Goal: Transaction & Acquisition: Purchase product/service

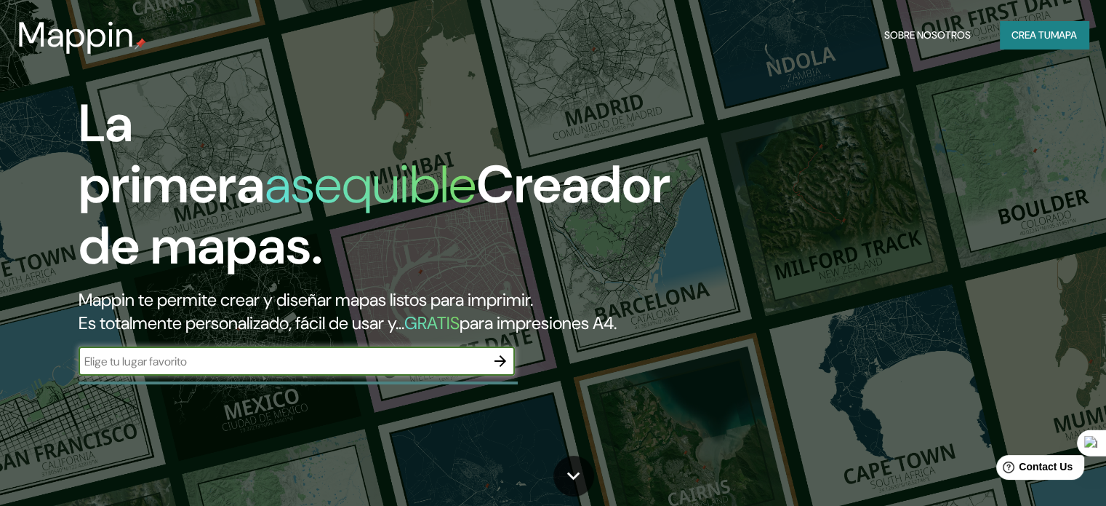
click at [330, 370] on input "text" at bounding box center [282, 361] width 407 height 17
type input "oxapampa [GEOGRAPHIC_DATA]"
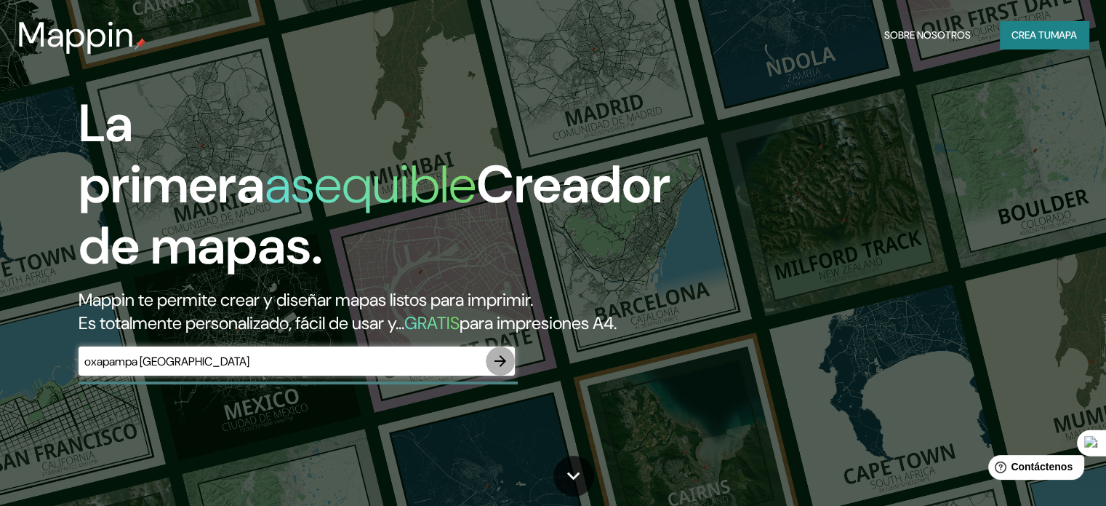
click at [495, 370] on icon "button" at bounding box center [500, 360] width 17 height 17
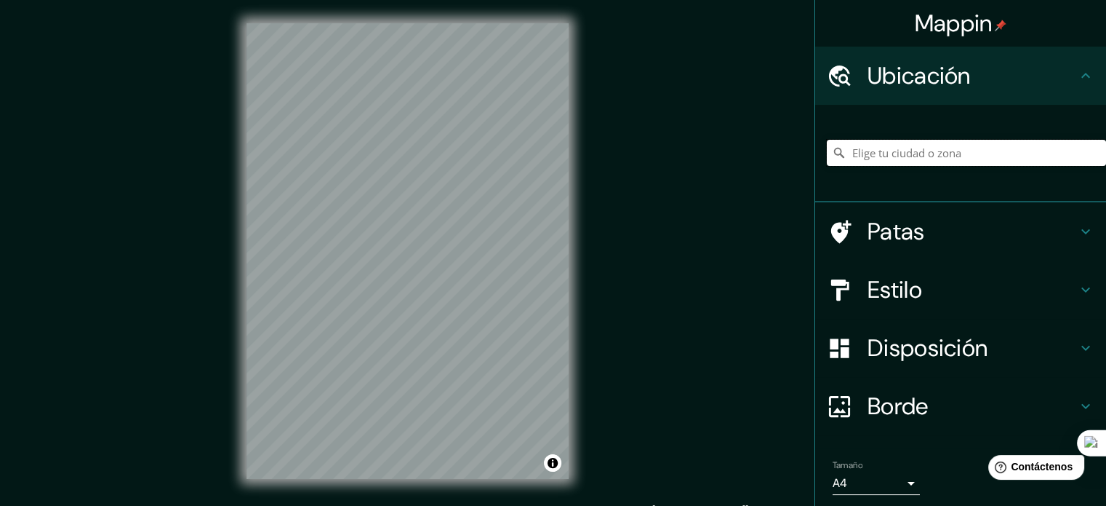
click at [960, 149] on input "Elige tu ciudad o zona" at bounding box center [966, 153] width 279 height 26
click at [999, 83] on h4 "Ubicación" at bounding box center [973, 75] width 210 height 29
click at [949, 145] on input "Elige tu ciudad o zona" at bounding box center [966, 153] width 279 height 26
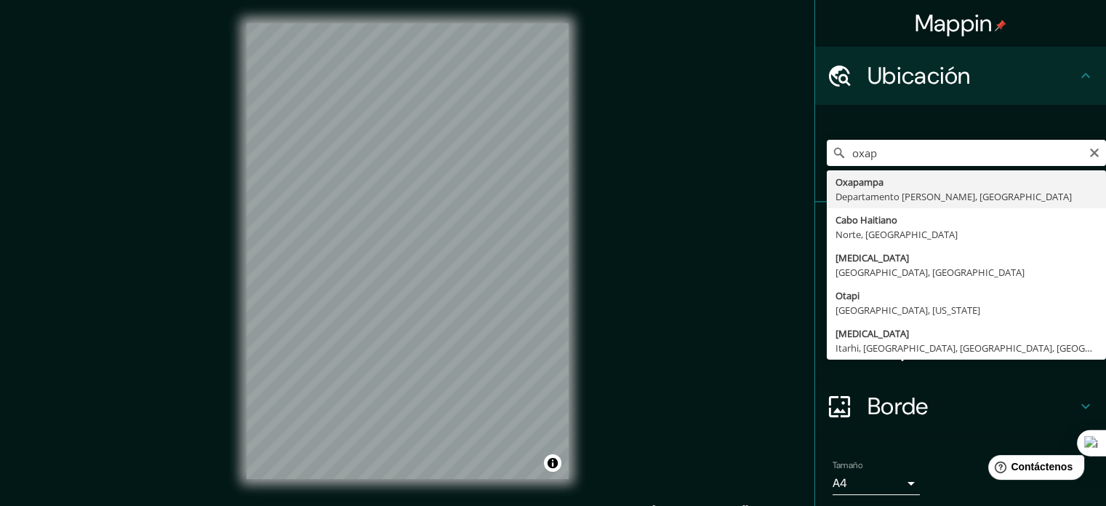
type input "Oxapampa, Departamento [PERSON_NAME], [GEOGRAPHIC_DATA]"
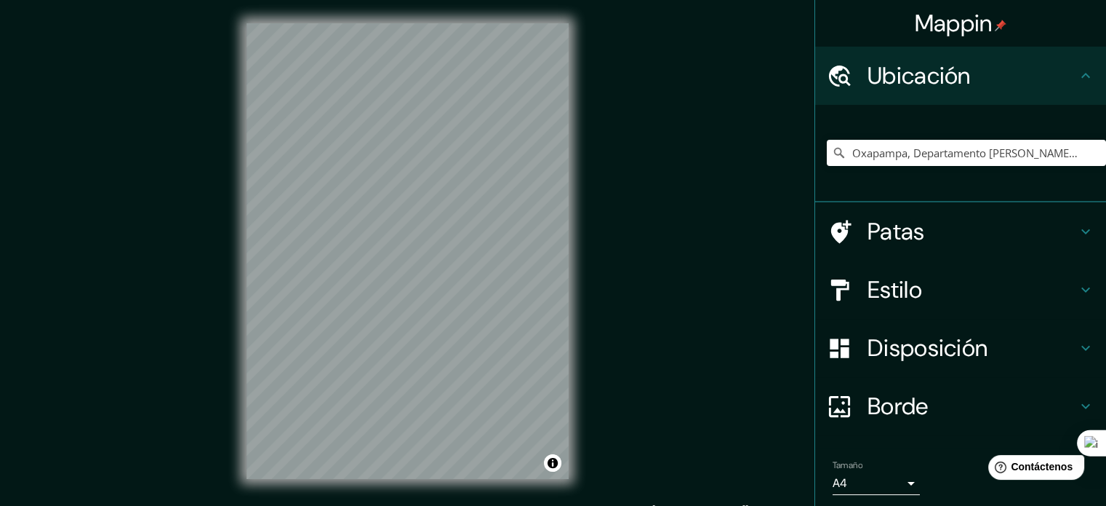
click at [970, 231] on h4 "Patas" at bounding box center [973, 231] width 210 height 29
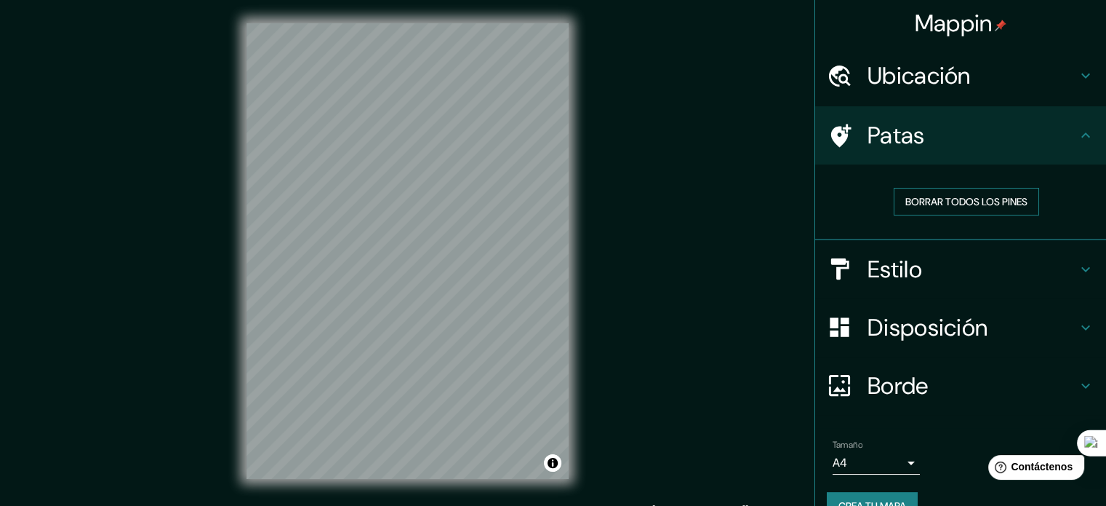
click at [997, 200] on font "Borrar todos los pines" at bounding box center [967, 201] width 122 height 13
click at [998, 265] on h4 "Estilo" at bounding box center [973, 269] width 210 height 29
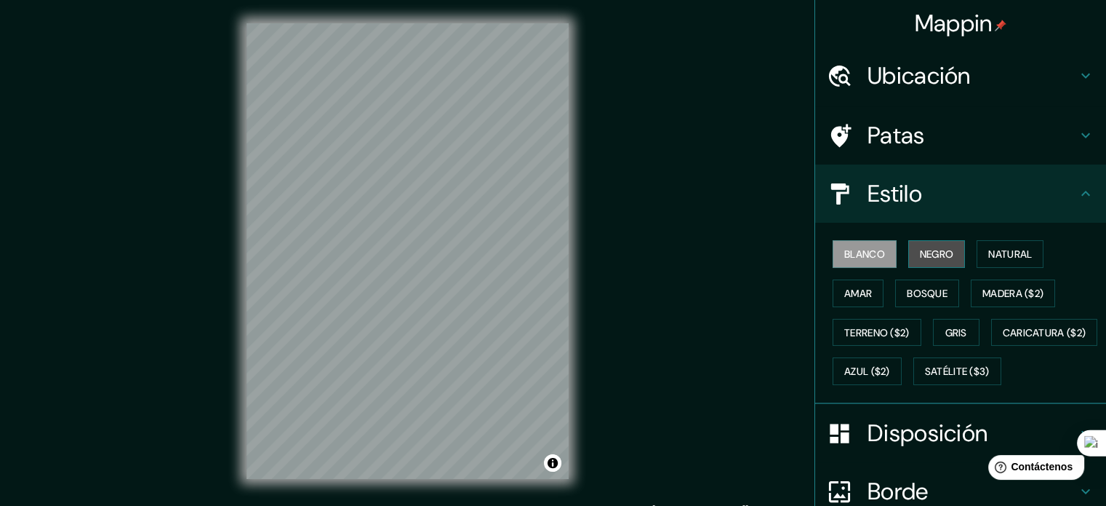
click at [948, 261] on button "Negro" at bounding box center [937, 254] width 57 height 28
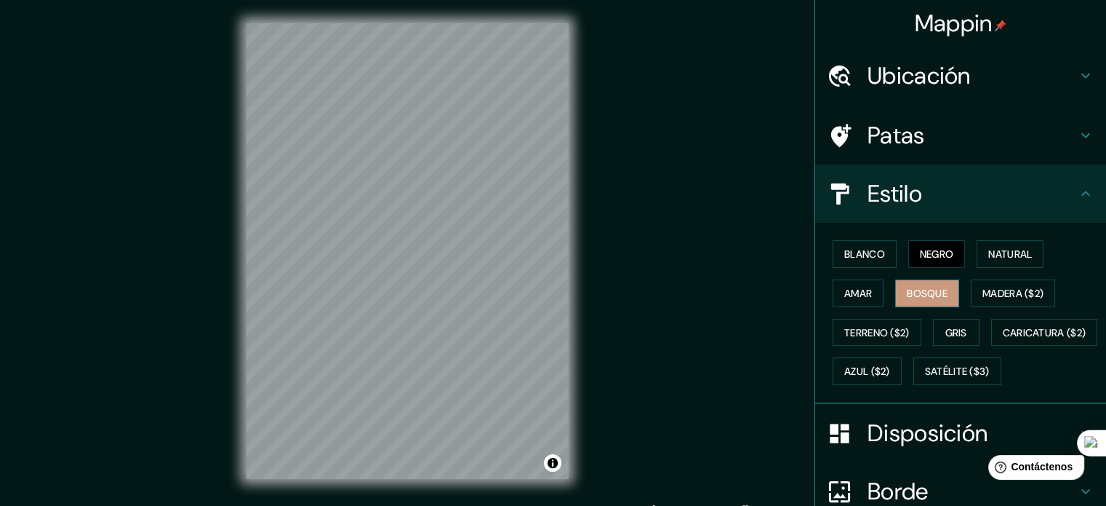
click at [920, 284] on font "Bosque" at bounding box center [927, 293] width 41 height 19
click at [855, 288] on font "Amar" at bounding box center [859, 293] width 28 height 13
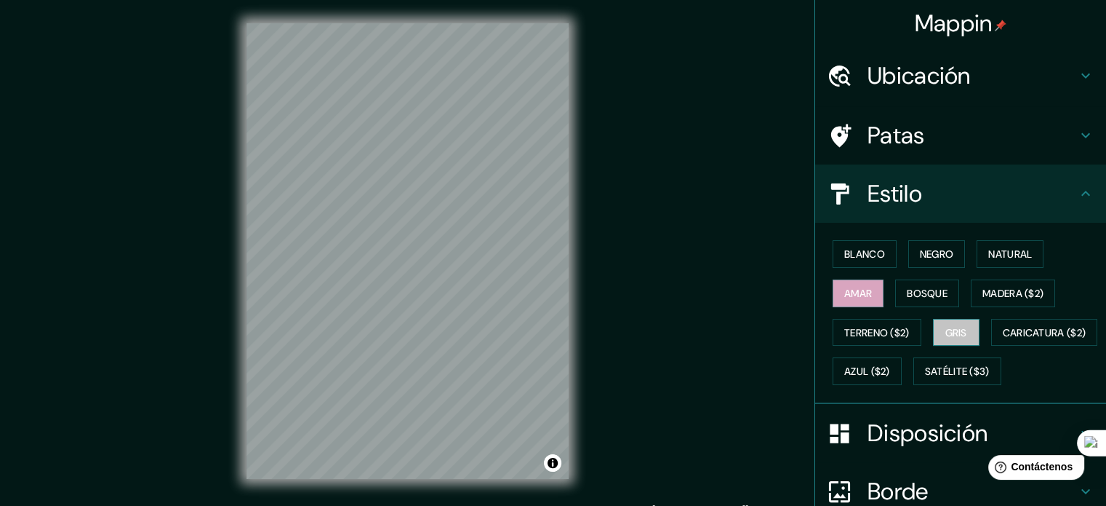
click at [957, 334] on font "Gris" at bounding box center [957, 332] width 22 height 13
click at [1012, 258] on font "Natural" at bounding box center [1011, 253] width 44 height 13
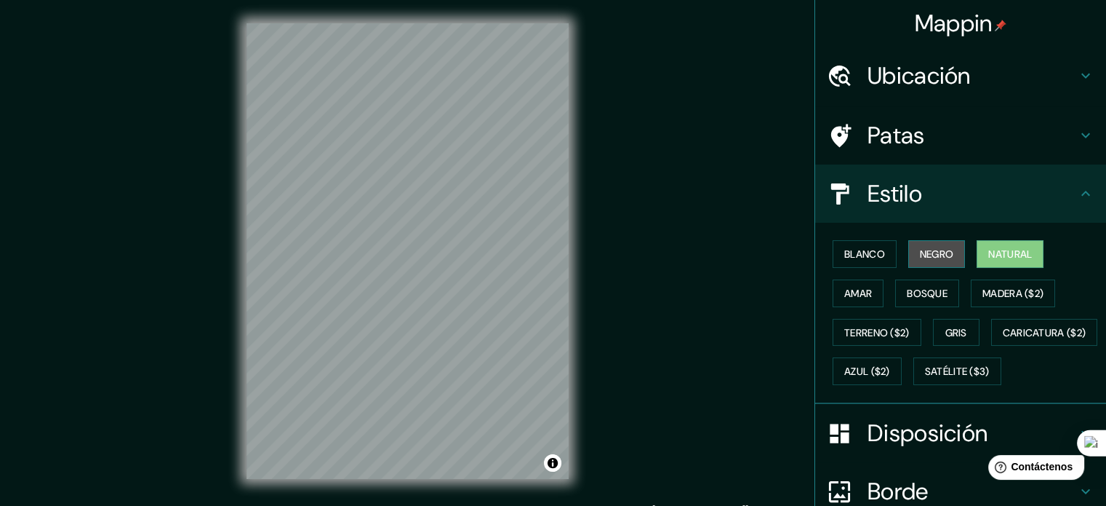
click at [930, 250] on font "Negro" at bounding box center [937, 253] width 34 height 13
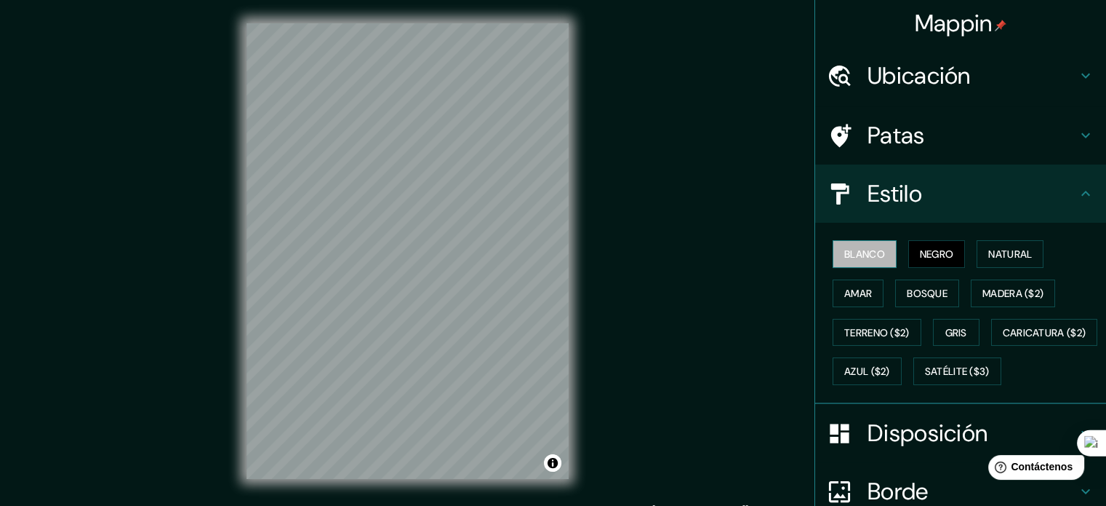
click at [880, 254] on button "Blanco" at bounding box center [865, 254] width 64 height 28
click at [999, 264] on button "Natural" at bounding box center [1010, 254] width 67 height 28
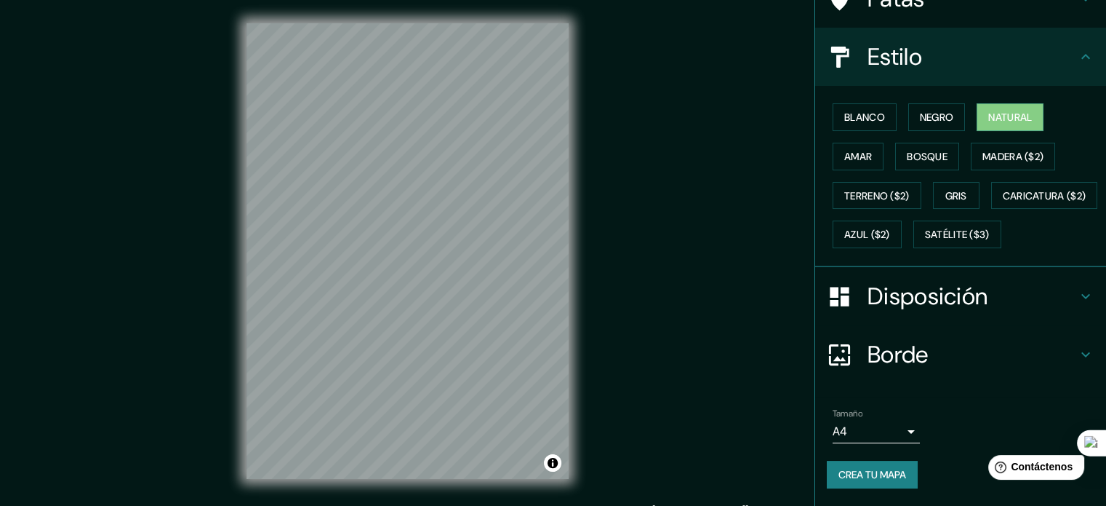
click at [978, 300] on font "Disposición" at bounding box center [928, 296] width 120 height 31
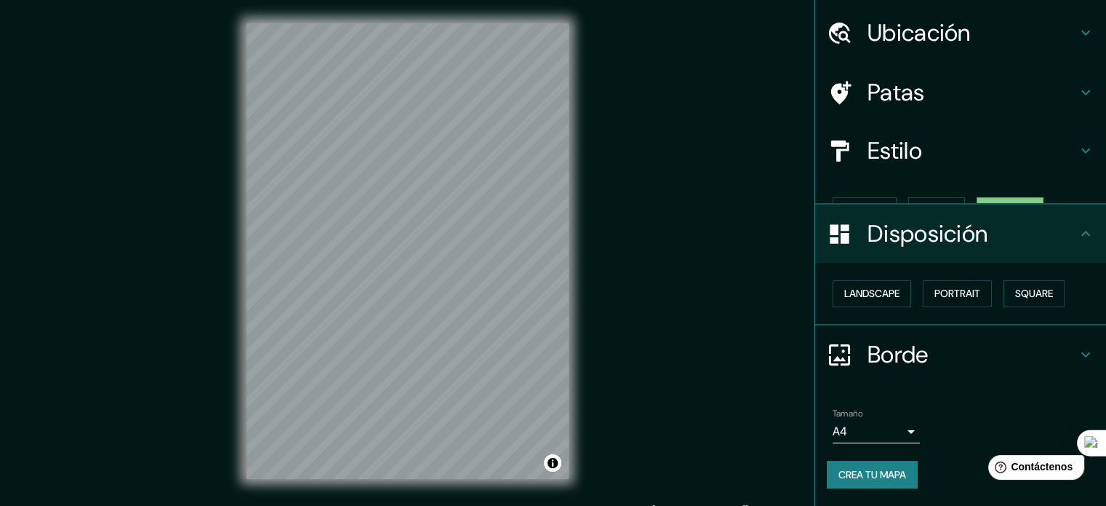
scroll to position [17, 0]
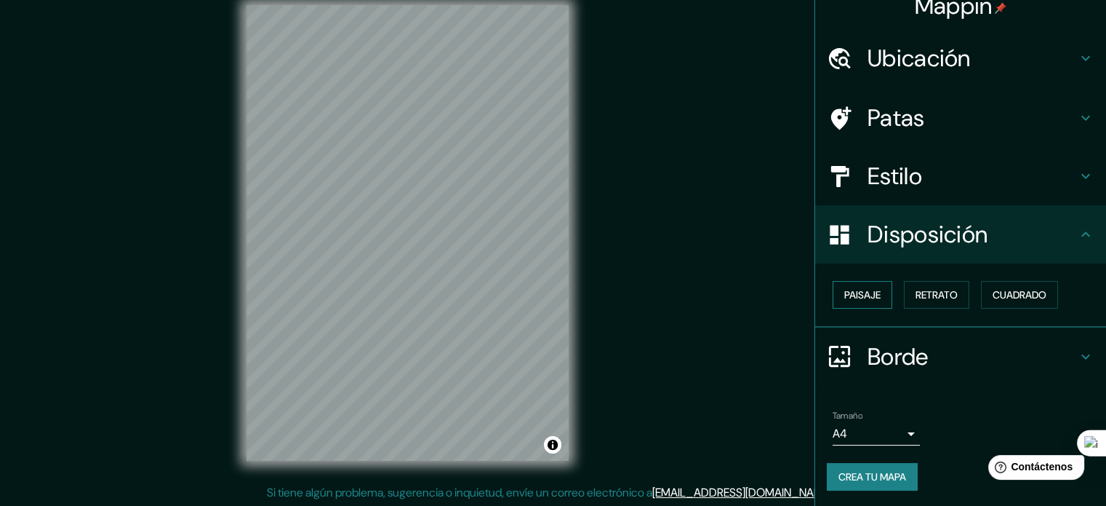
click at [877, 295] on button "Paisaje" at bounding box center [863, 295] width 60 height 28
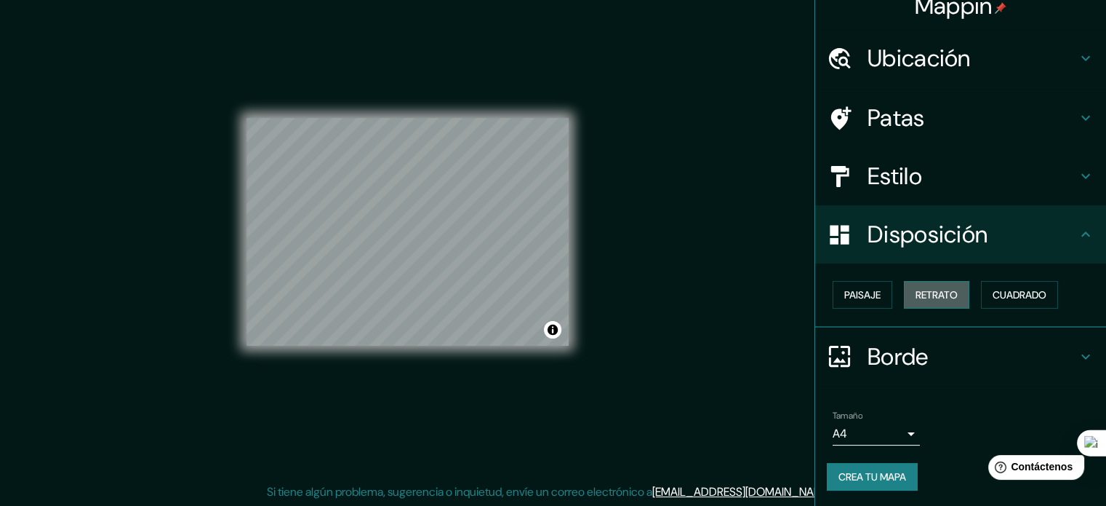
click at [935, 299] on font "Retrato" at bounding box center [937, 294] width 42 height 13
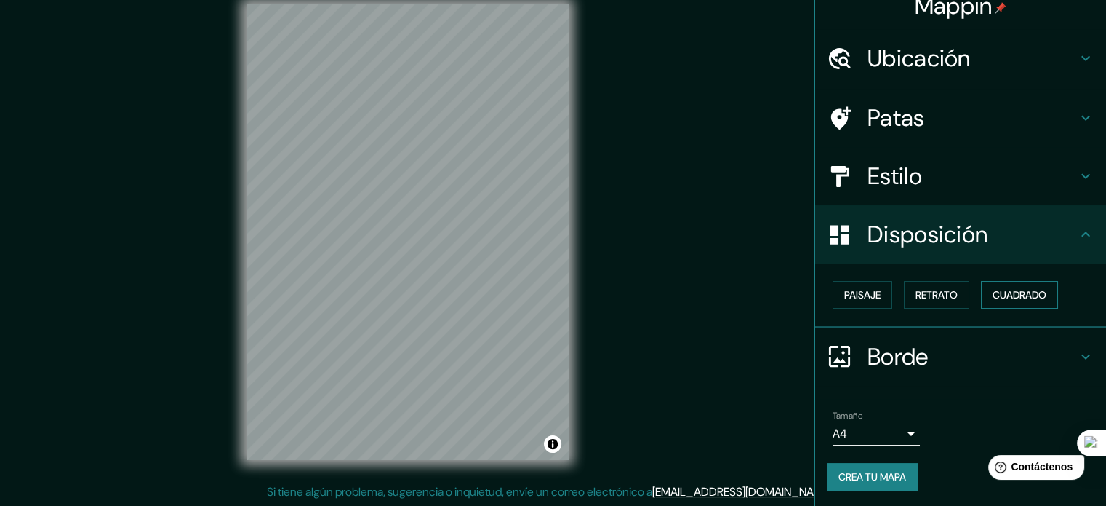
click at [1025, 301] on font "Cuadrado" at bounding box center [1020, 294] width 54 height 19
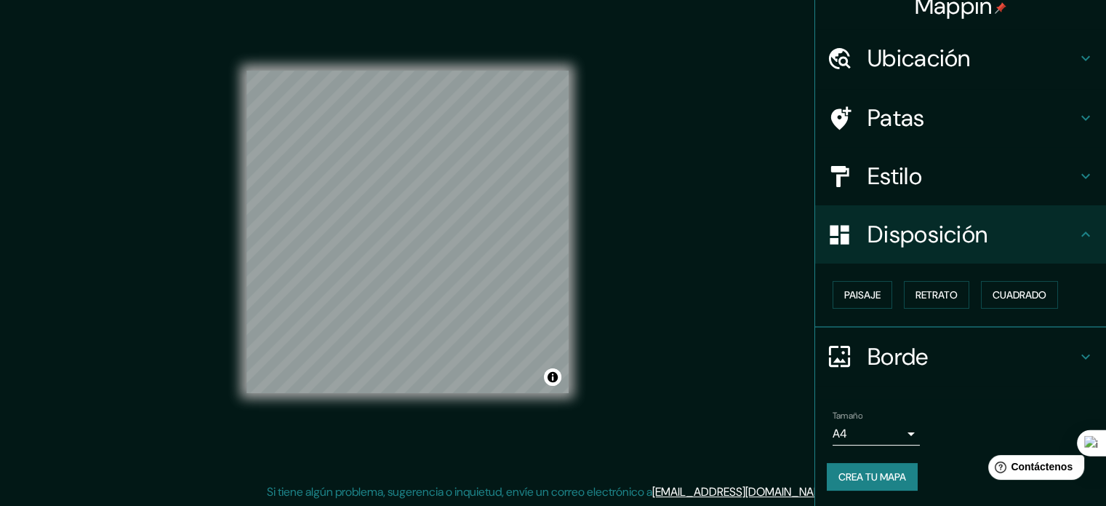
click at [933, 347] on h4 "Borde" at bounding box center [973, 356] width 210 height 29
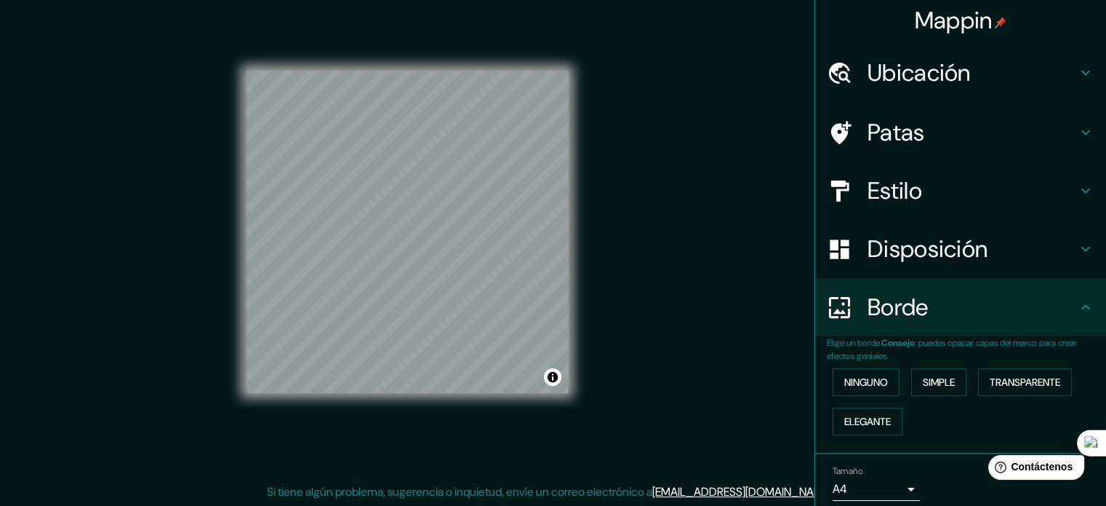
scroll to position [0, 0]
